Goal: Complete application form

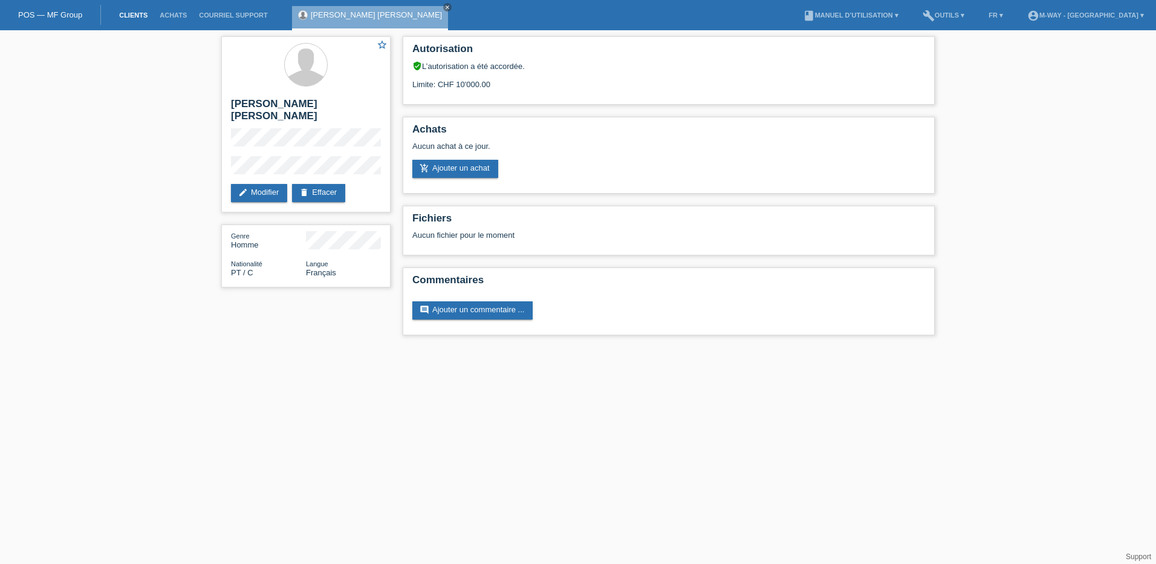
click at [128, 11] on link "Clients" at bounding box center [133, 14] width 41 height 7
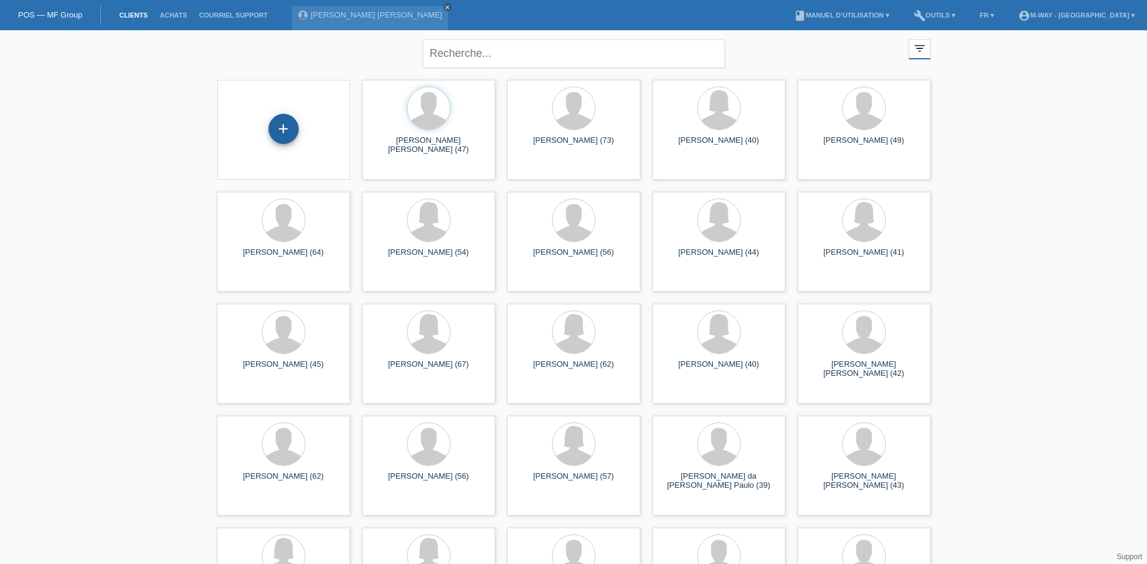
click at [287, 133] on div "+" at bounding box center [284, 129] width 30 height 30
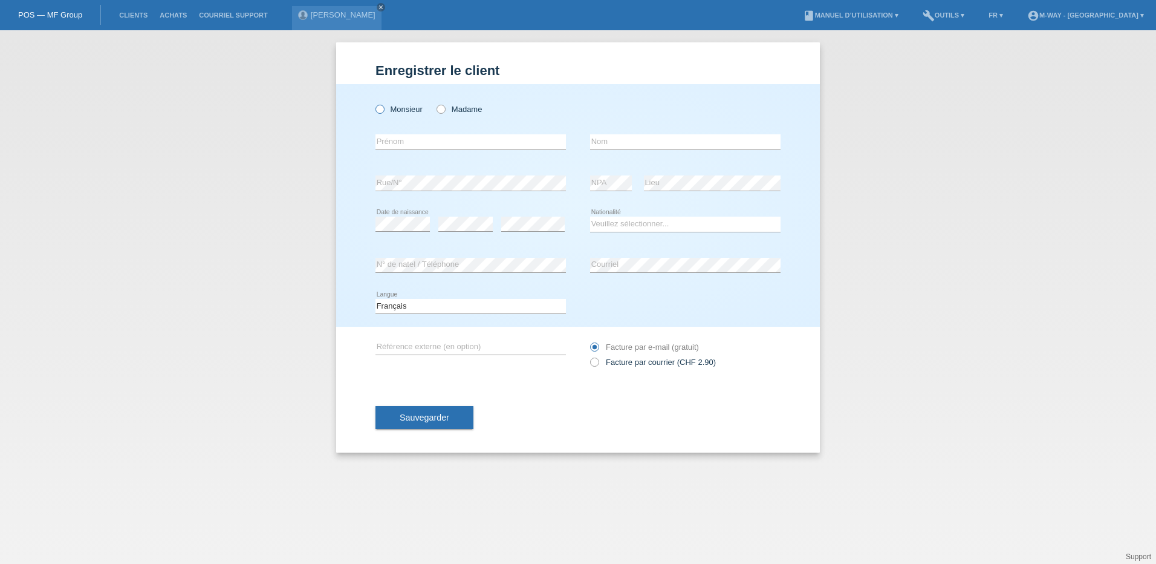
click at [374, 103] on icon at bounding box center [374, 103] width 0 height 0
click at [383, 112] on input "Monsieur" at bounding box center [380, 109] width 8 height 8
radio input "true"
click at [405, 140] on input "text" at bounding box center [471, 141] width 190 height 15
type input "[PERSON_NAME]"
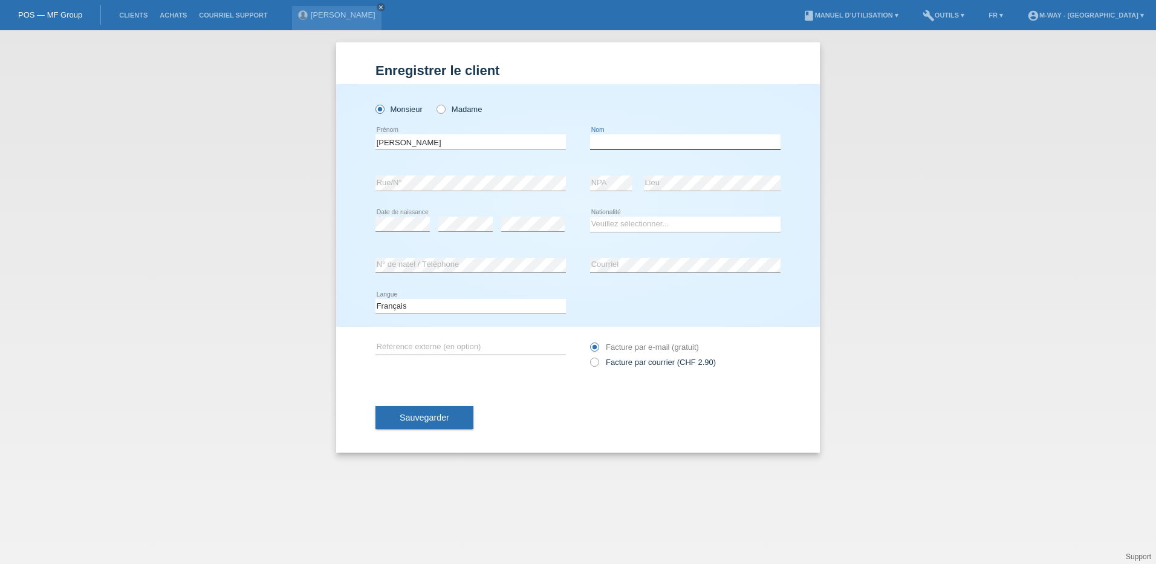
click at [615, 142] on input "text" at bounding box center [685, 141] width 190 height 15
type input "Gander"
click at [659, 219] on select "Veuillez sélectionner... Suisse Allemagne Autriche Liechtenstein ------------ A…" at bounding box center [685, 223] width 190 height 15
select select "CH"
click at [590, 216] on select "Veuillez sélectionner... Suisse Allemagne Autriche Liechtenstein ------------ A…" at bounding box center [685, 223] width 190 height 15
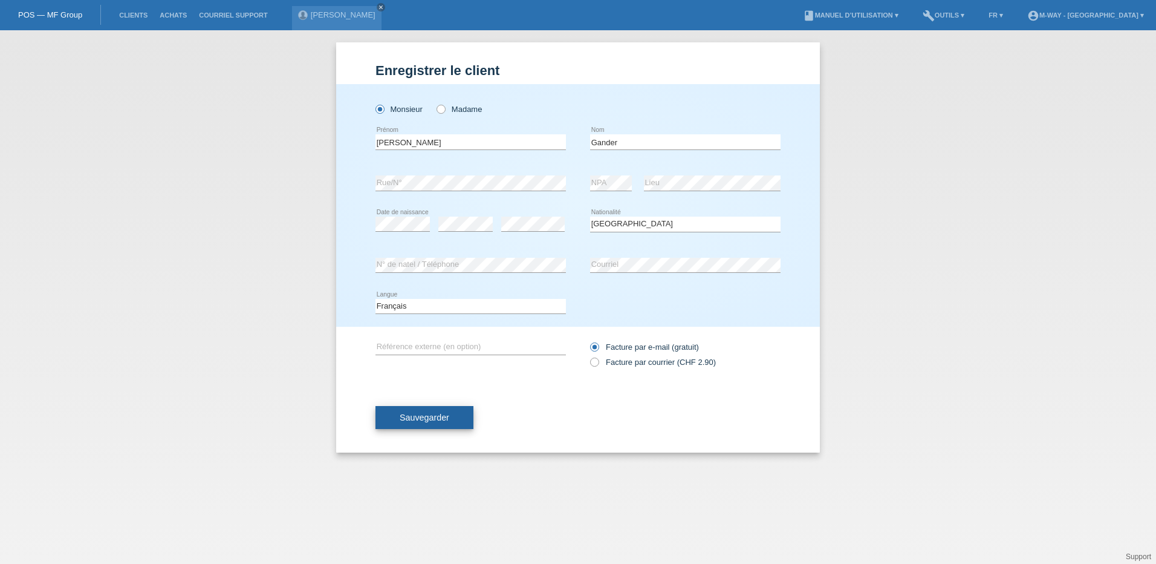
click at [440, 412] on span "Sauvegarder" at bounding box center [425, 417] width 50 height 10
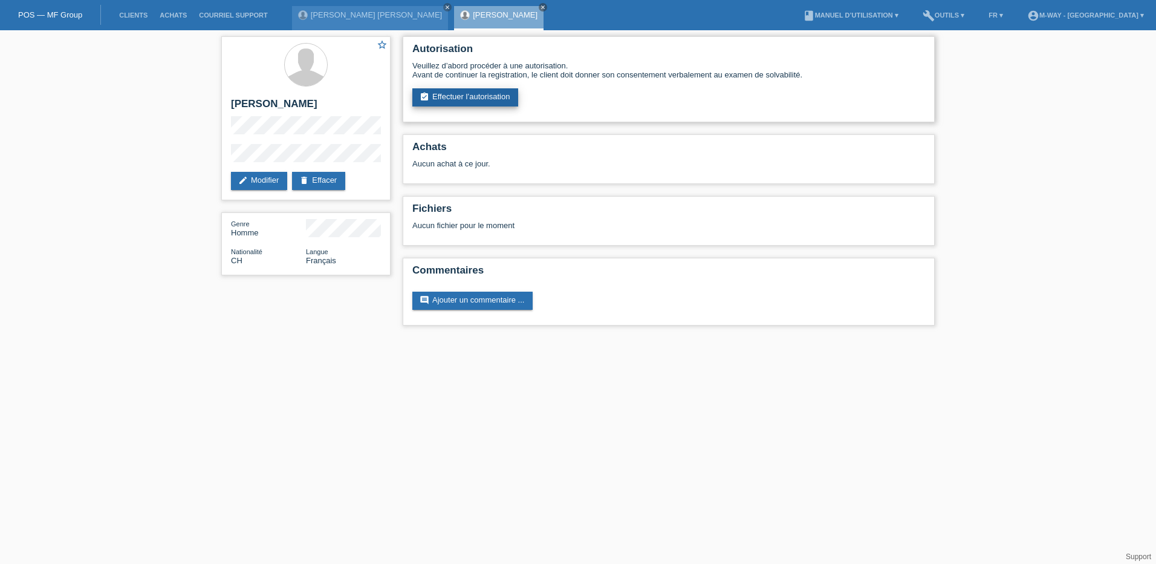
click at [474, 97] on link "assignment_turned_in Effectuer l’autorisation" at bounding box center [465, 97] width 106 height 18
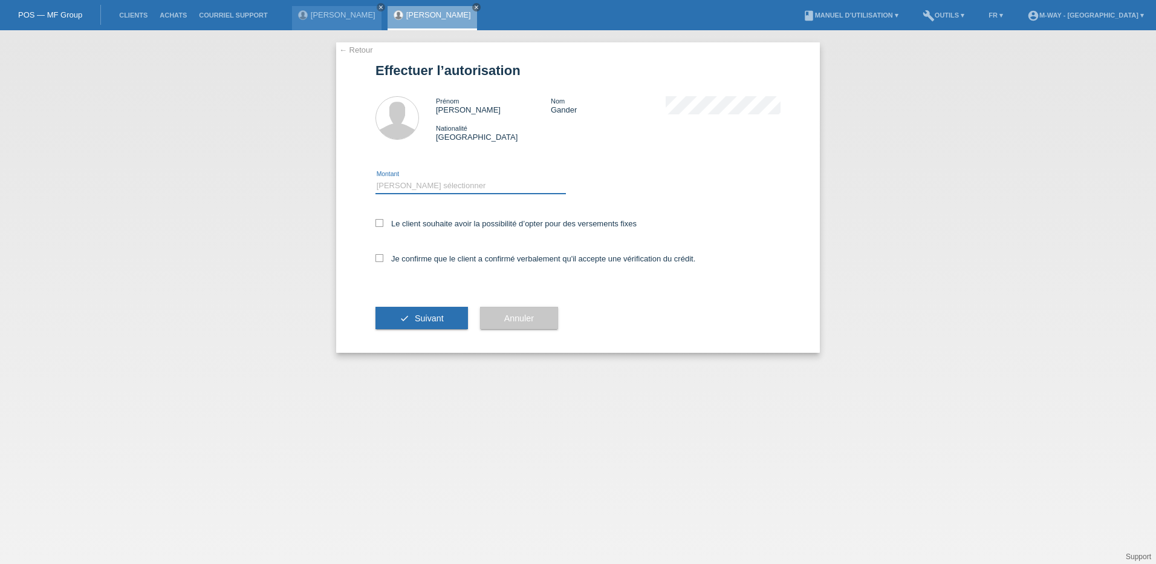
click at [427, 182] on select "Veuillez sélectionner CHF 1.00 - CHF 499.00 CHF 500.00 - CHF 1'999.00 CHF 2'000…" at bounding box center [471, 185] width 190 height 15
select select "3"
click at [376, 178] on select "Veuillez sélectionner CHF 1.00 - CHF 499.00 CHF 500.00 - CHF 1'999.00 CHF 2'000…" at bounding box center [471, 185] width 190 height 15
click at [381, 223] on icon at bounding box center [380, 223] width 8 height 8
click at [381, 223] on input "Le client souhaite avoir la possibilité d’opter pour des versements fixes" at bounding box center [380, 223] width 8 height 8
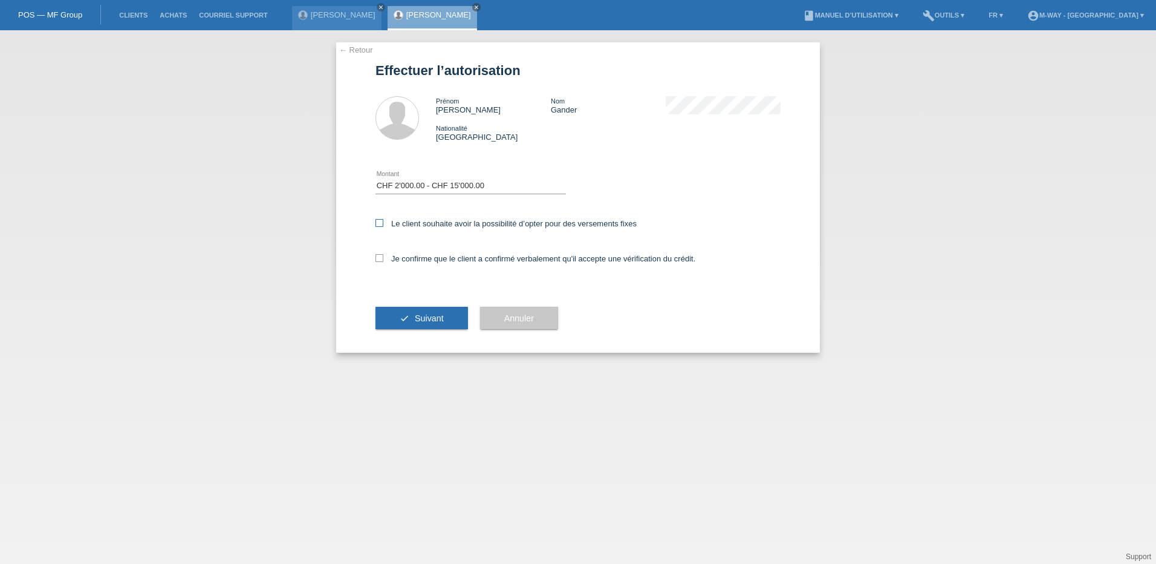
checkbox input "true"
click at [380, 260] on icon at bounding box center [380, 258] width 8 height 8
click at [380, 260] on input "Je confirme que le client a confirmé verbalement qu'il accepte une vérification…" at bounding box center [380, 258] width 8 height 8
checkbox input "true"
click at [419, 319] on span "Suivant" at bounding box center [429, 318] width 29 height 10
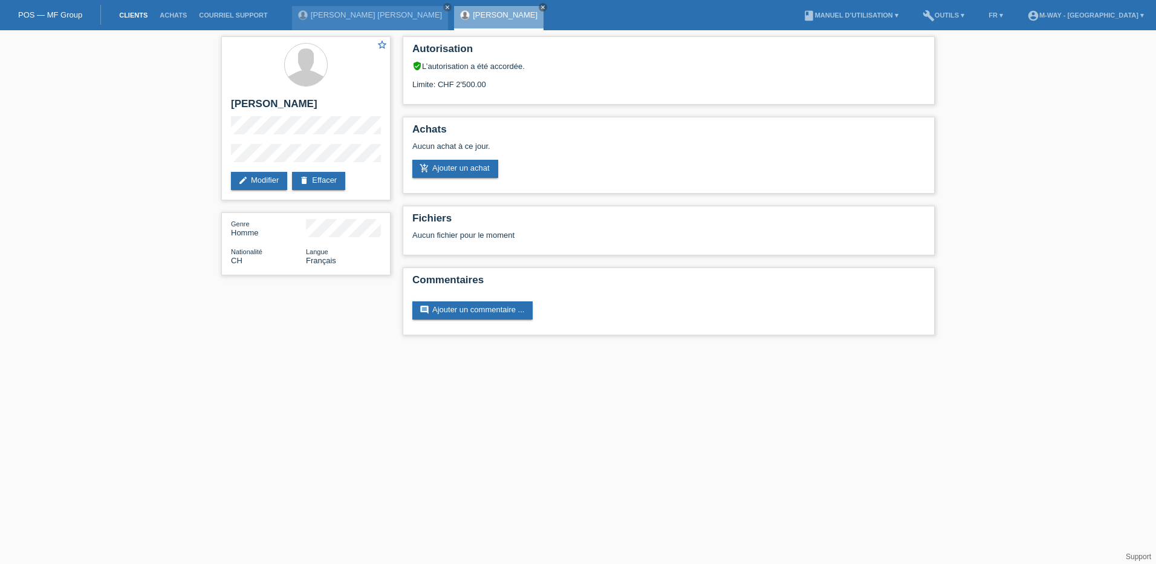
click at [137, 15] on link "Clients" at bounding box center [133, 14] width 41 height 7
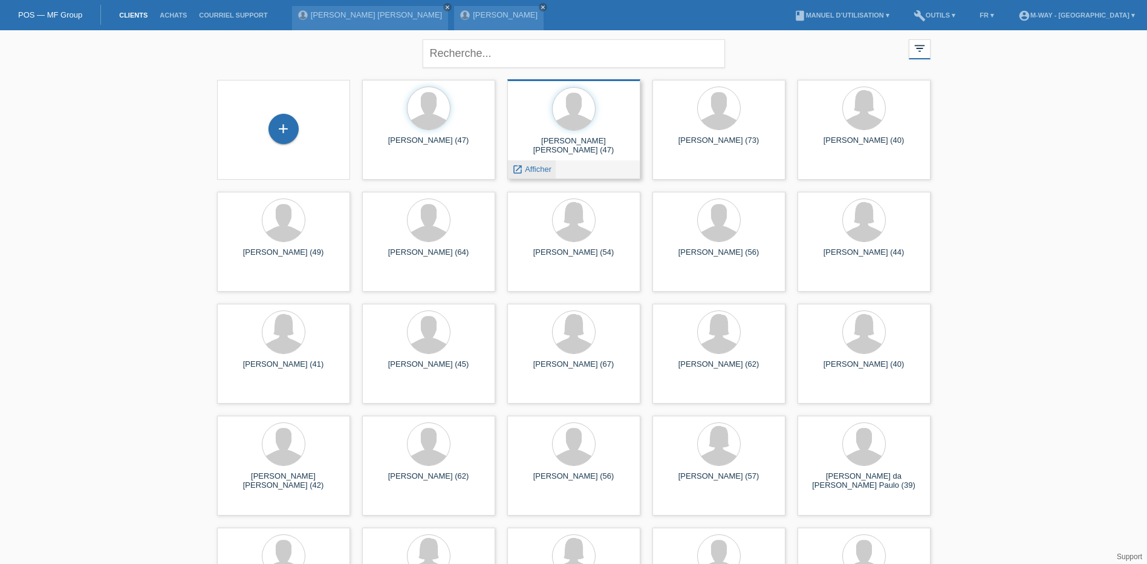
click at [538, 171] on span "Afficher" at bounding box center [538, 168] width 27 height 9
